Goal: Information Seeking & Learning: Learn about a topic

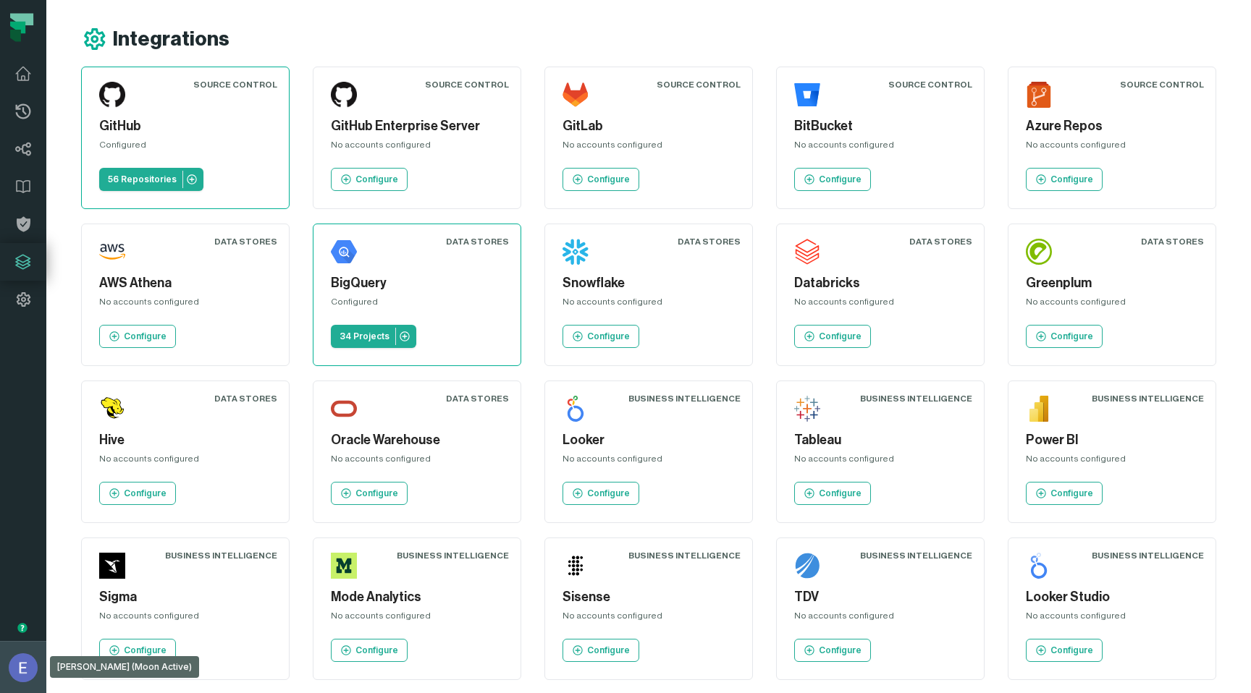
click at [26, 654] on img "button" at bounding box center [23, 667] width 29 height 29
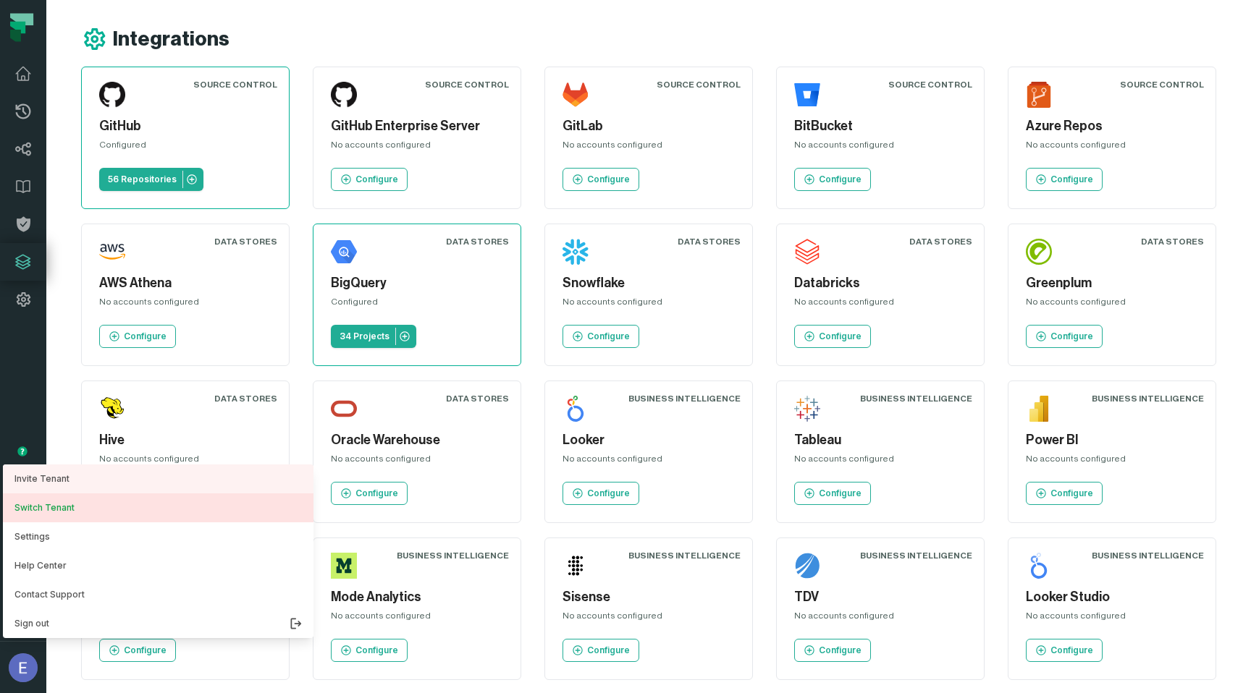
click at [61, 502] on button "Switch Tenant" at bounding box center [158, 508] width 310 height 29
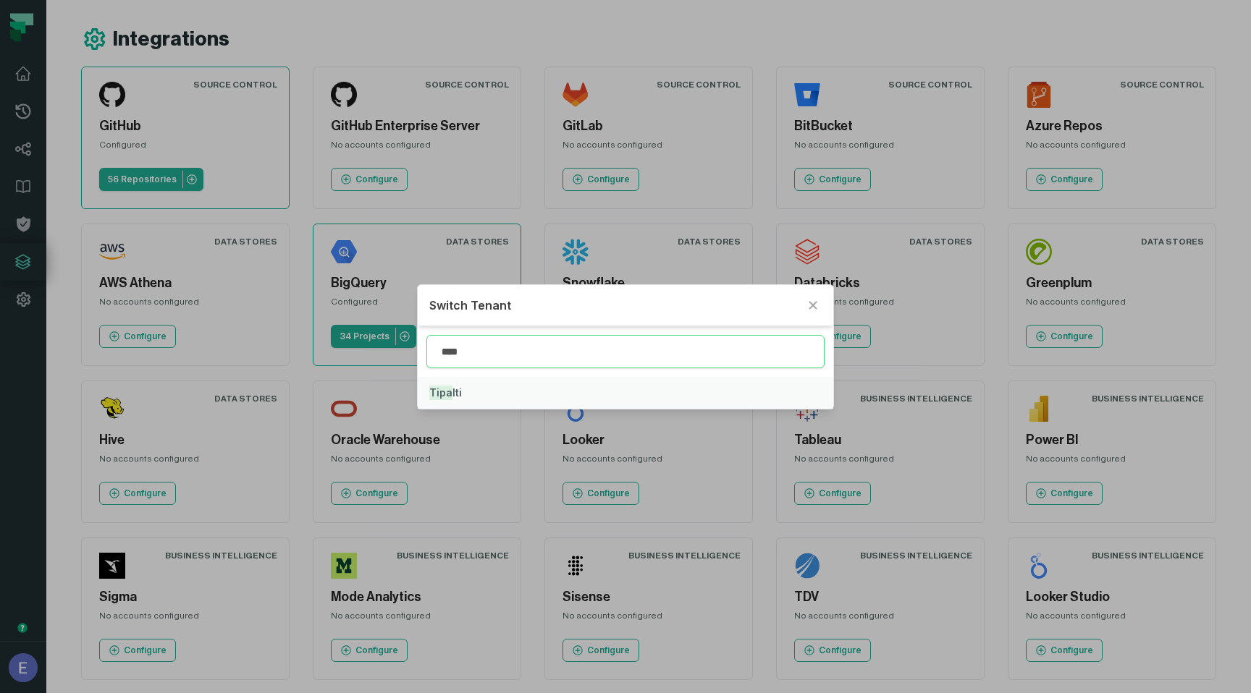
type input "****"
click at [471, 396] on button "Tipa lti" at bounding box center [625, 393] width 415 height 32
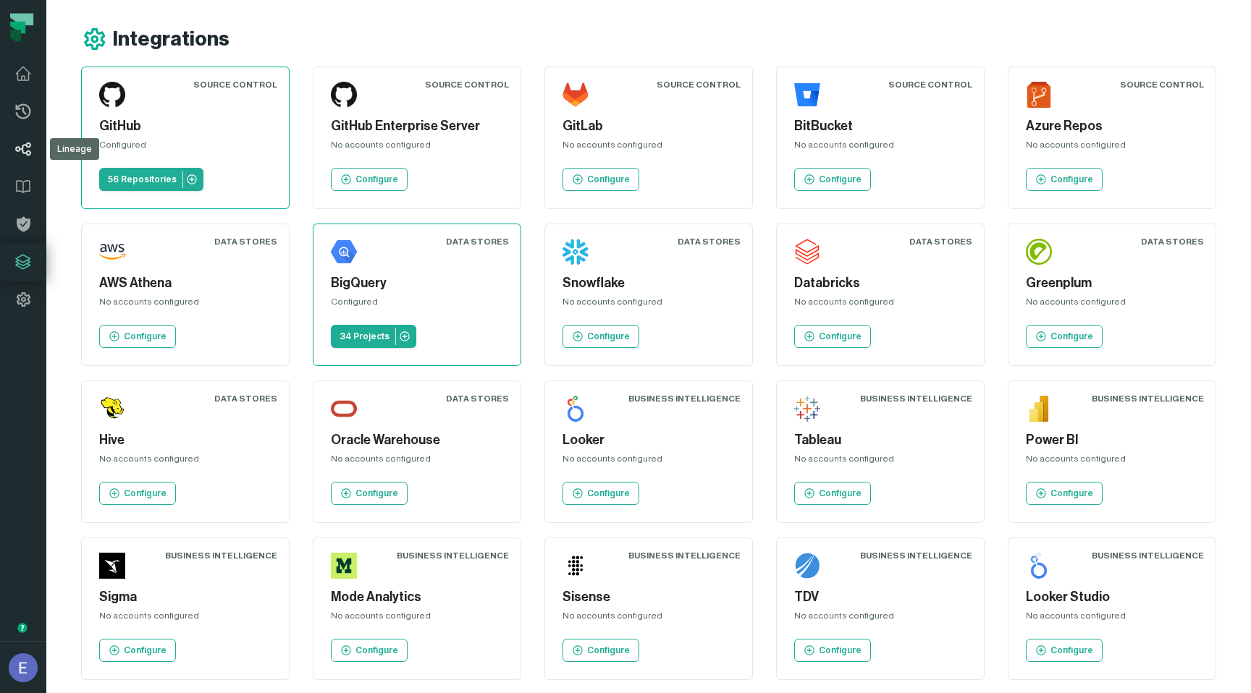
click at [20, 142] on icon at bounding box center [22, 148] width 17 height 17
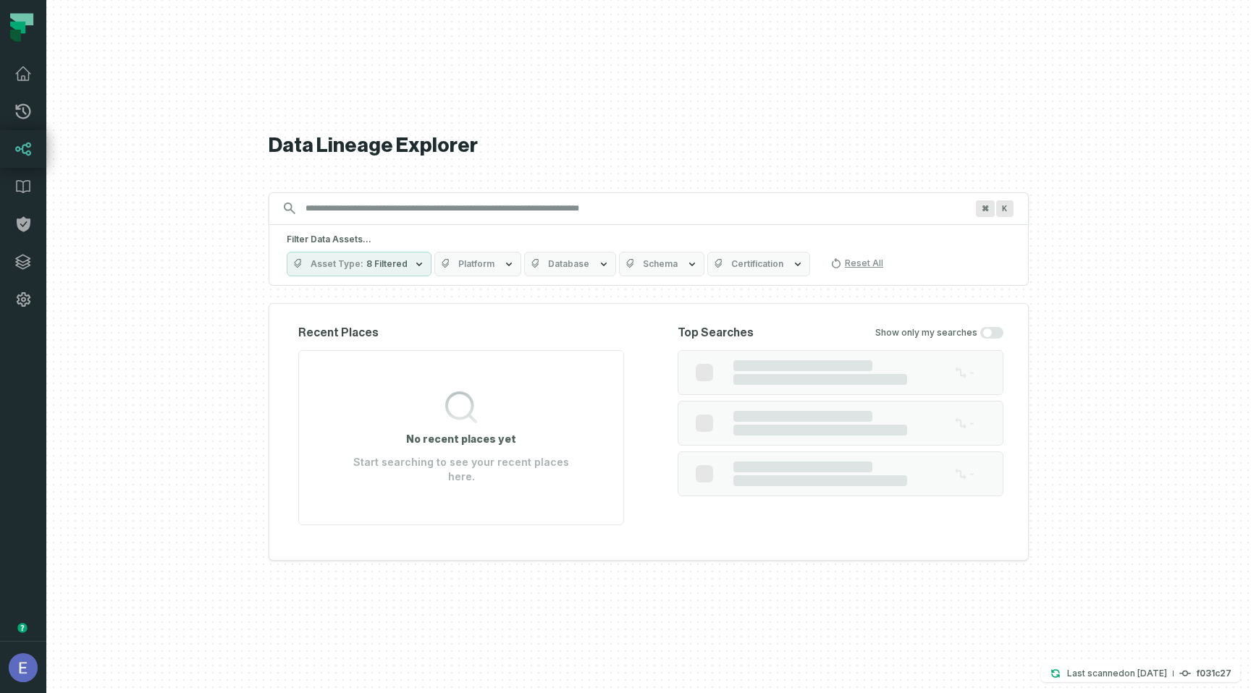
click at [387, 214] on input "Discovery Provider cmdk menu" at bounding box center [635, 208] width 677 height 23
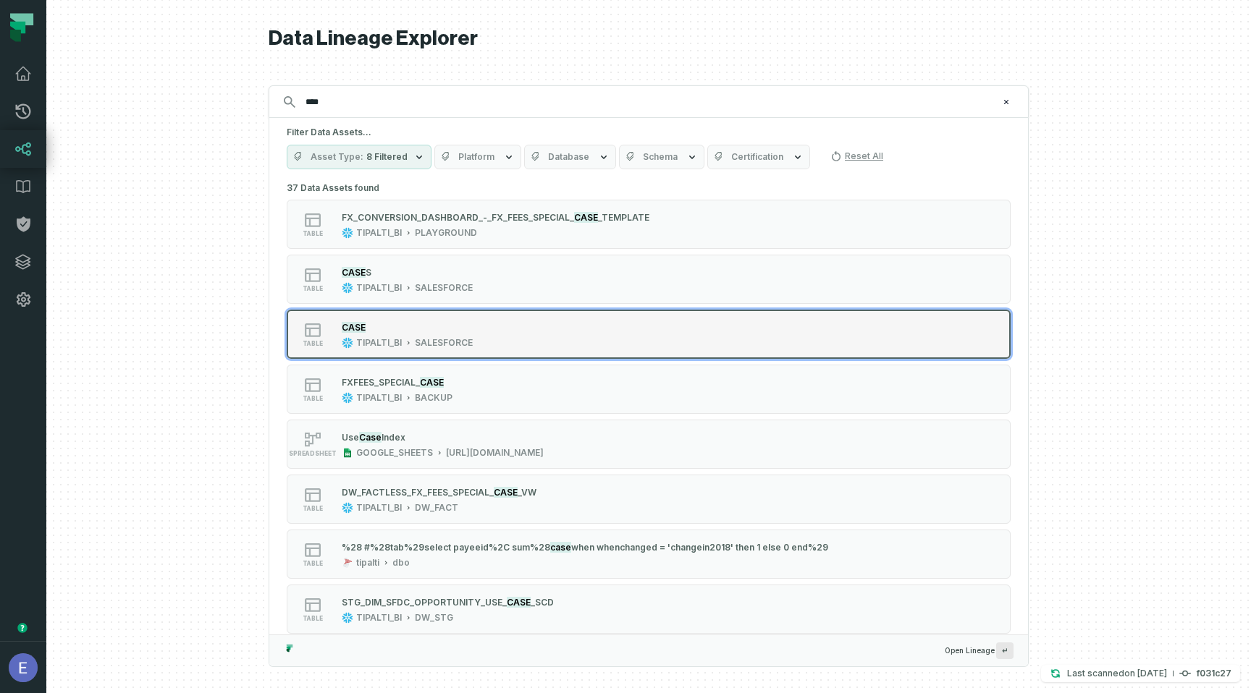
type input "****"
click at [405, 322] on div "CASE" at bounding box center [407, 327] width 131 height 14
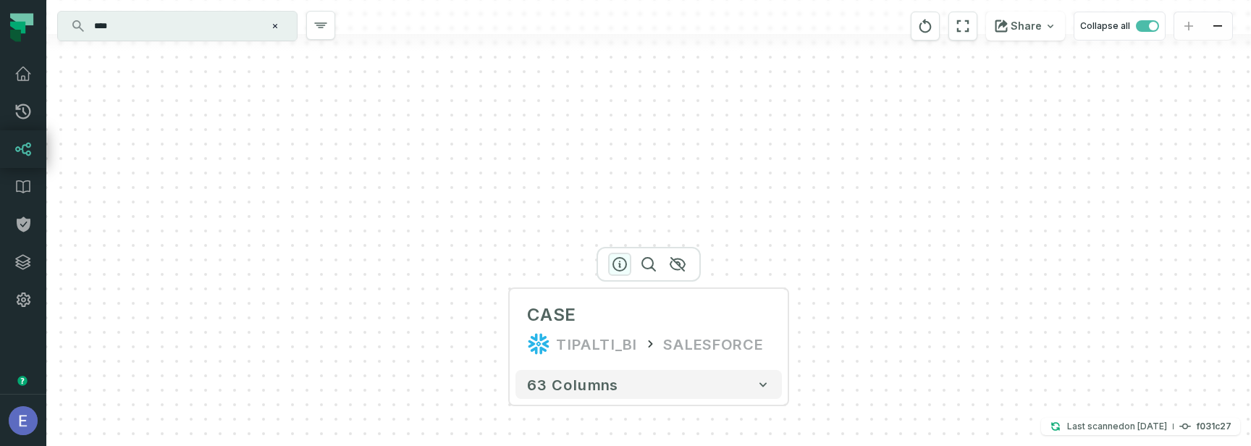
click at [619, 265] on icon "button" at bounding box center [619, 264] width 13 height 13
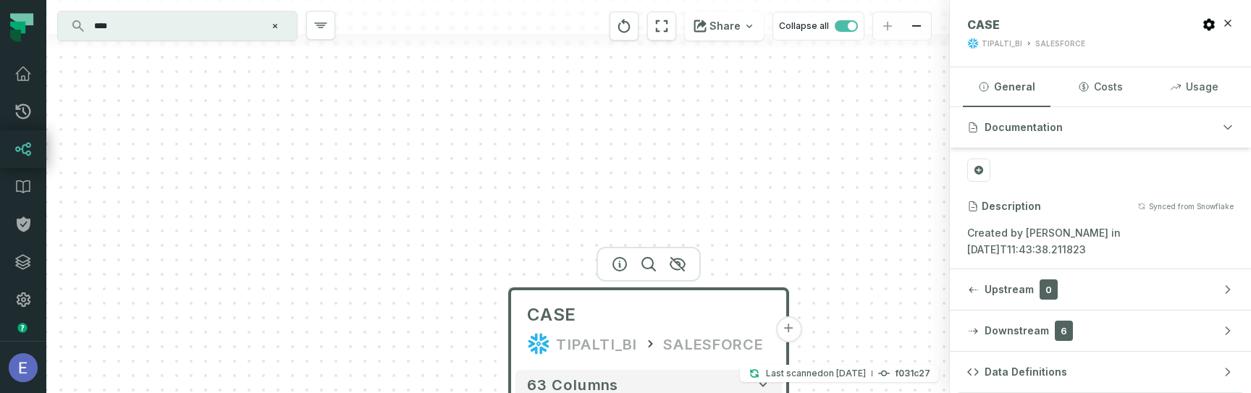
scroll to position [253, 0]
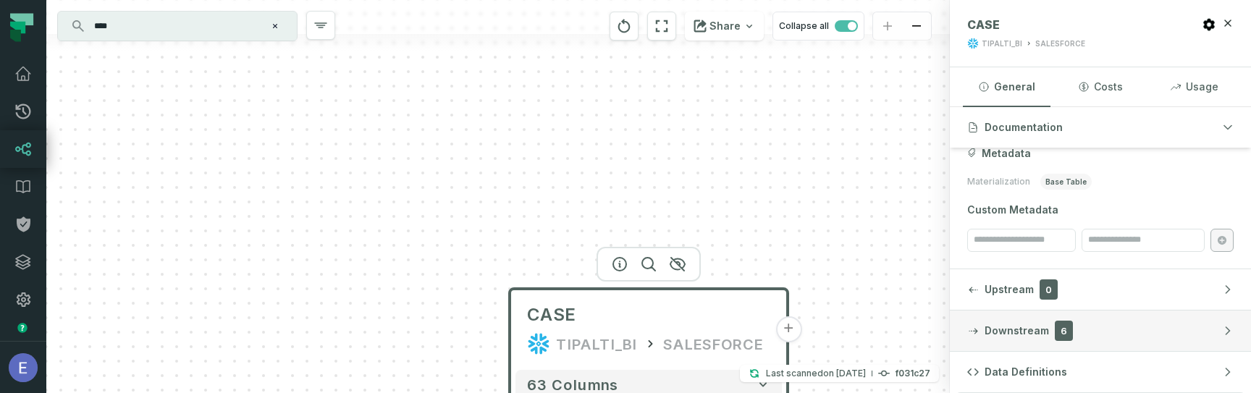
click at [1099, 324] on button "Downstream 6" at bounding box center [1099, 330] width 301 height 41
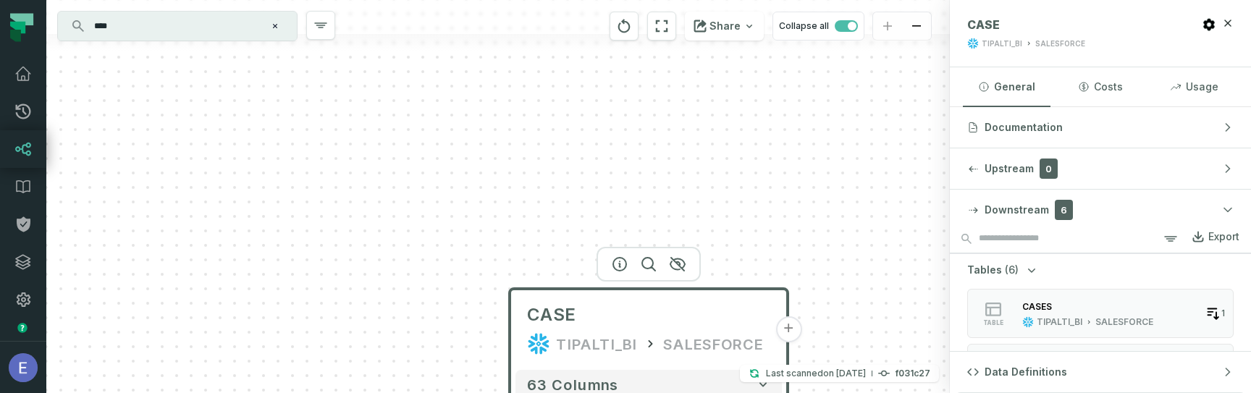
scroll to position [0, 0]
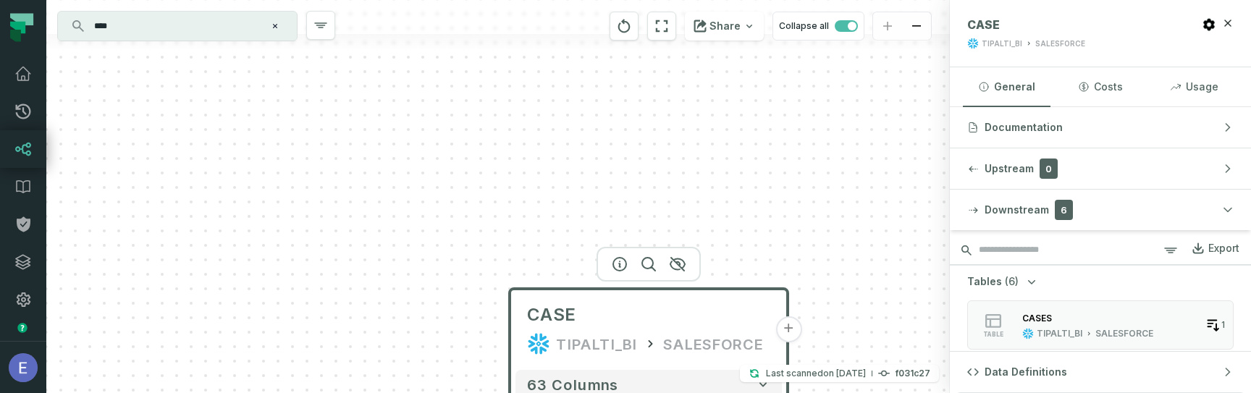
click at [1000, 244] on input "search" at bounding box center [1099, 250] width 301 height 29
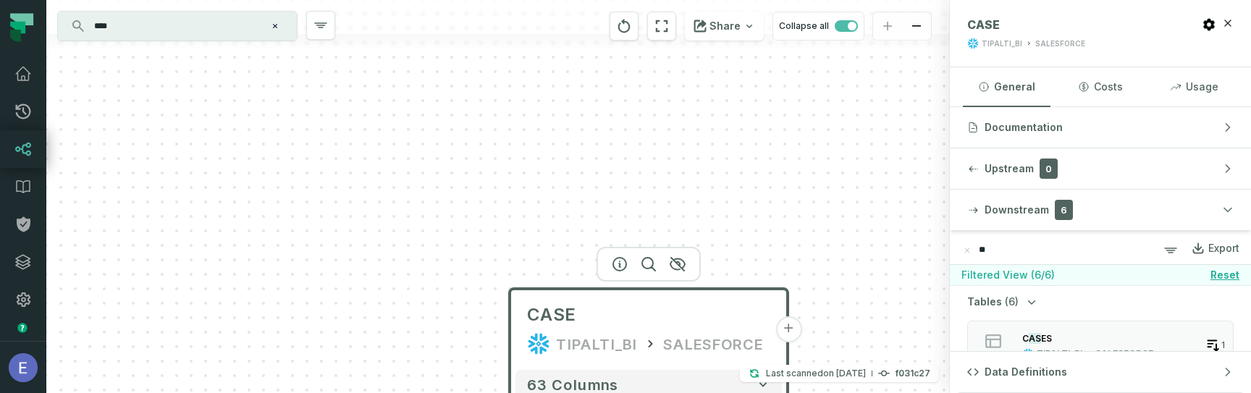
type input "*"
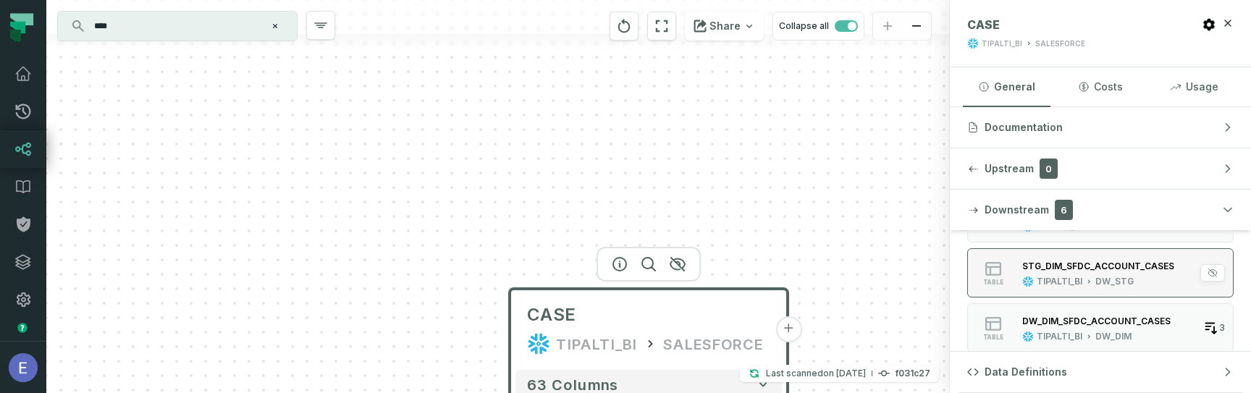
scroll to position [128, 0]
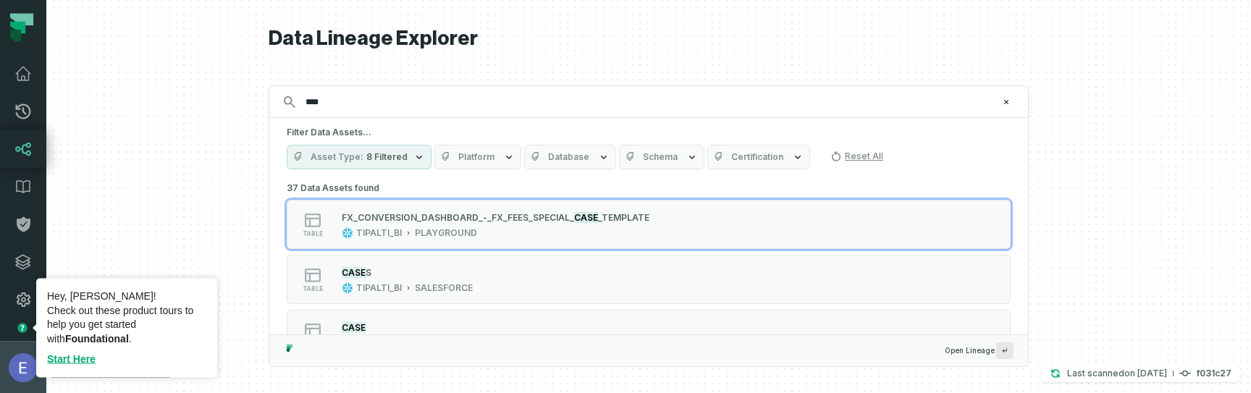
type input "****"
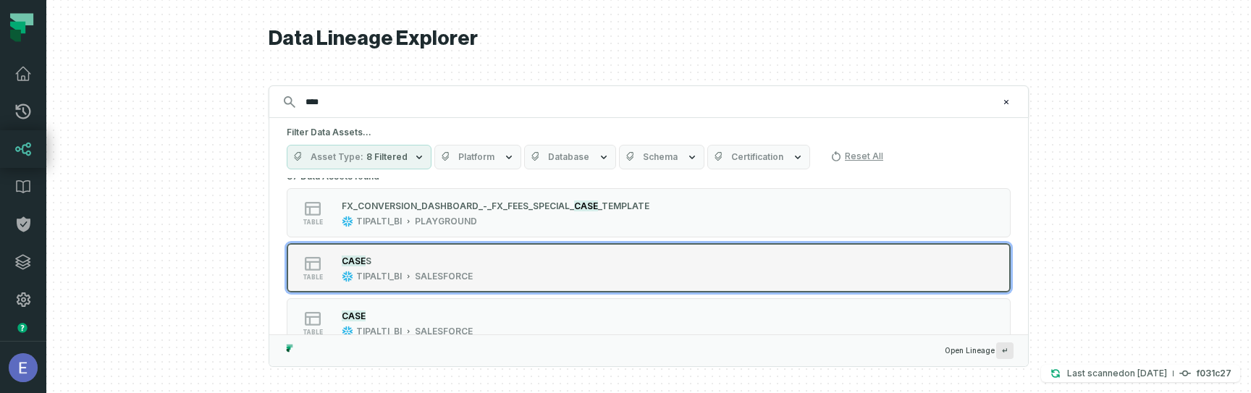
scroll to position [15, 0]
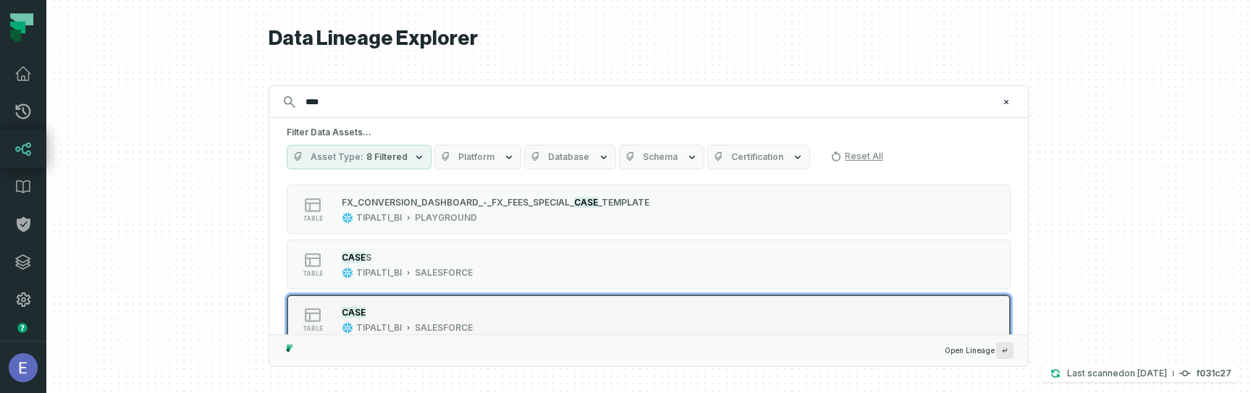
click at [424, 313] on div "CASE" at bounding box center [407, 312] width 131 height 14
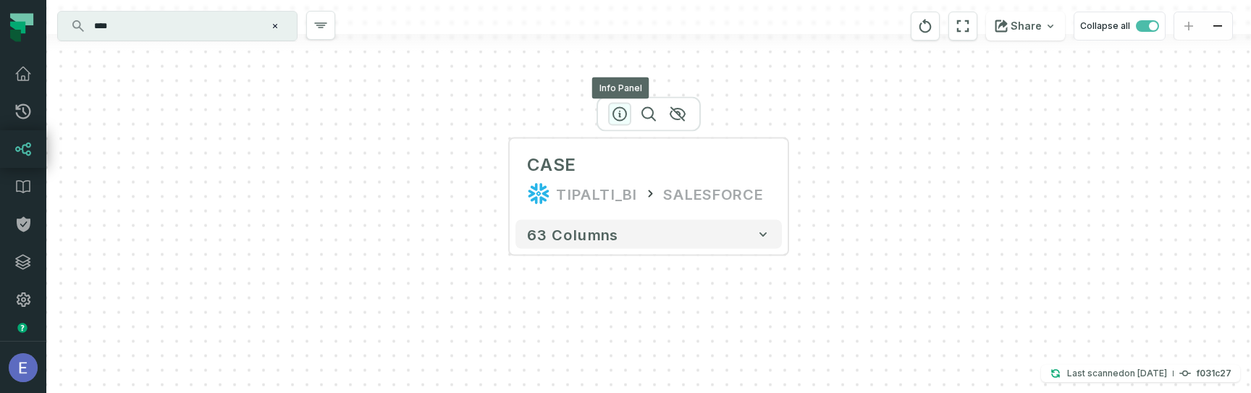
click at [622, 117] on icon "button" at bounding box center [619, 114] width 17 height 17
